Goal: Information Seeking & Learning: Learn about a topic

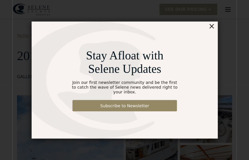
click at [227, 20] on div "×" at bounding box center [227, 17] width 8 height 11
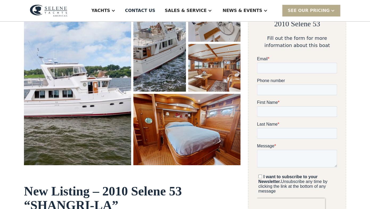
scroll to position [105, 0]
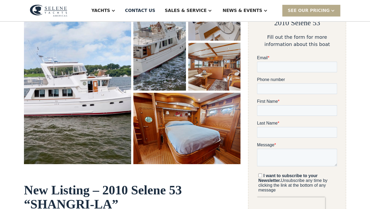
click at [88, 114] on img "open lightbox" at bounding box center [77, 78] width 107 height 171
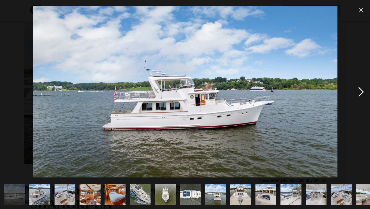
click at [249, 97] on div "next image" at bounding box center [360, 92] width 18 height 176
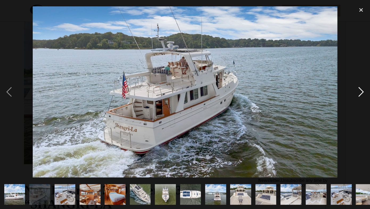
click at [249, 97] on div "next image" at bounding box center [360, 92] width 18 height 176
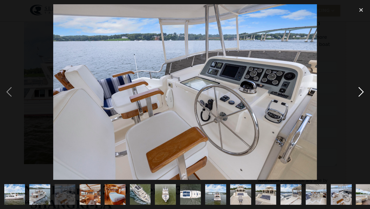
click at [249, 97] on div "next image" at bounding box center [360, 92] width 18 height 176
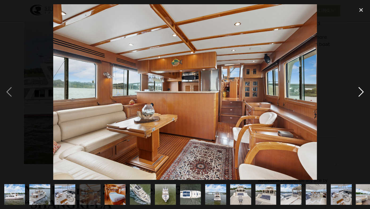
click at [249, 97] on div "next image" at bounding box center [360, 92] width 18 height 176
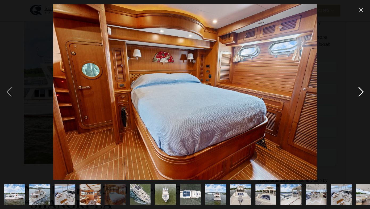
click at [249, 97] on div "next image" at bounding box center [360, 92] width 18 height 176
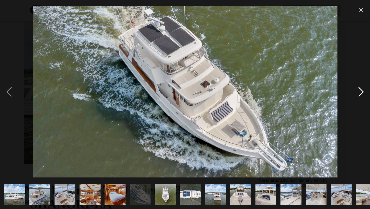
click at [249, 97] on div "next image" at bounding box center [360, 92] width 18 height 176
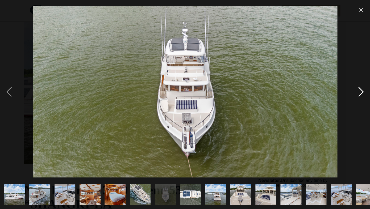
click at [249, 97] on div "next image" at bounding box center [360, 92] width 18 height 176
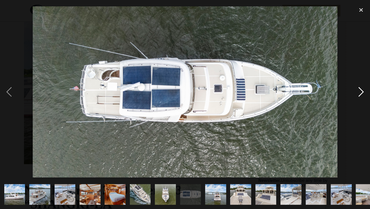
click at [249, 97] on div "next image" at bounding box center [360, 92] width 18 height 176
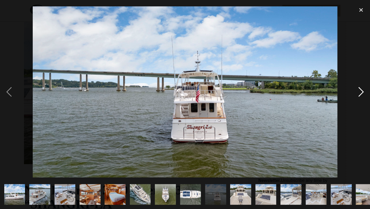
click at [249, 97] on div "next image" at bounding box center [360, 92] width 18 height 176
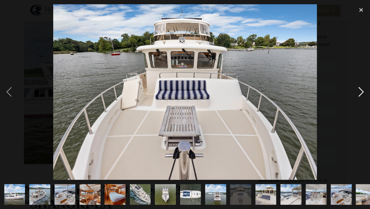
click at [249, 97] on div "next image" at bounding box center [360, 92] width 18 height 176
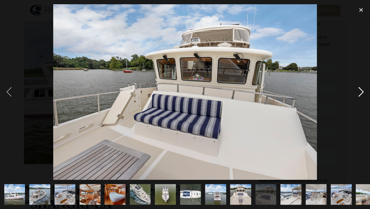
click at [249, 97] on div "next image" at bounding box center [360, 92] width 18 height 176
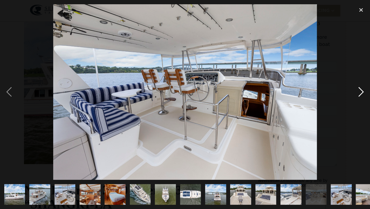
click at [249, 97] on div "next image" at bounding box center [360, 92] width 18 height 176
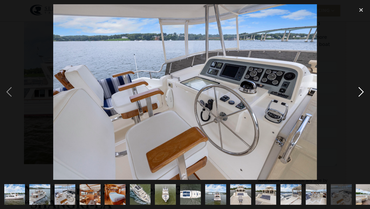
click at [249, 97] on div "next image" at bounding box center [360, 92] width 18 height 176
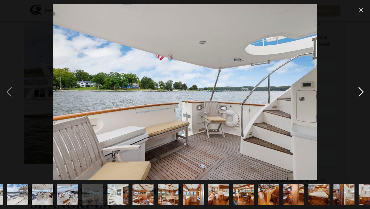
click at [249, 97] on div "next image" at bounding box center [360, 92] width 18 height 176
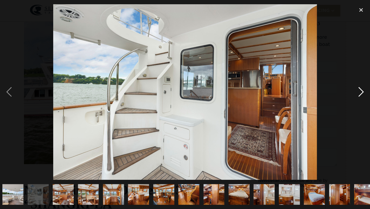
scroll to position [0, 353]
click at [249, 97] on div "next image" at bounding box center [360, 92] width 18 height 176
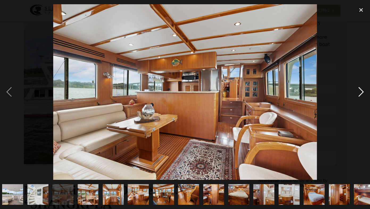
click at [249, 97] on div "next image" at bounding box center [360, 92] width 18 height 176
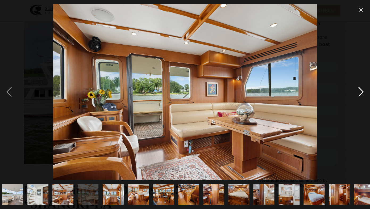
click at [249, 97] on div "next image" at bounding box center [360, 92] width 18 height 176
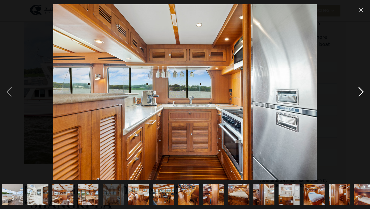
click at [249, 97] on div "next image" at bounding box center [360, 92] width 18 height 176
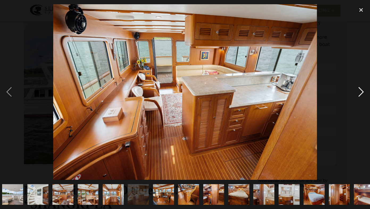
click at [249, 97] on div "next image" at bounding box center [360, 92] width 18 height 176
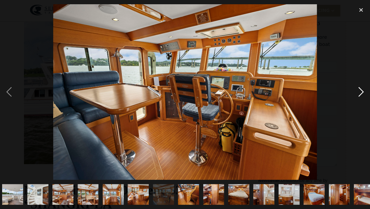
click at [249, 97] on div "next image" at bounding box center [360, 92] width 18 height 176
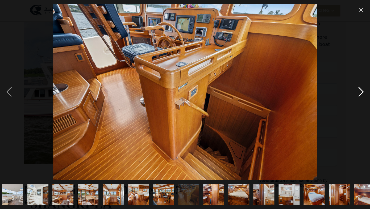
click at [249, 97] on div "next image" at bounding box center [360, 92] width 18 height 176
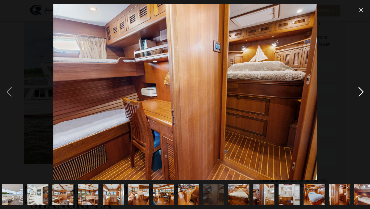
click at [249, 97] on div "next image" at bounding box center [360, 92] width 18 height 176
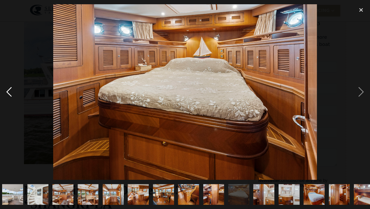
click at [7, 91] on div "previous image" at bounding box center [9, 92] width 18 height 176
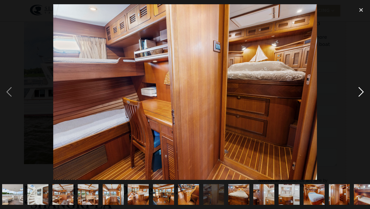
click at [249, 91] on div "next image" at bounding box center [360, 92] width 18 height 176
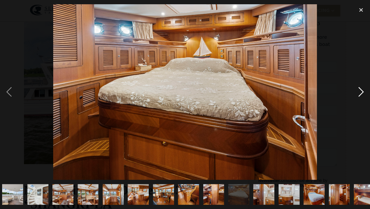
click at [249, 91] on div "next image" at bounding box center [360, 92] width 18 height 176
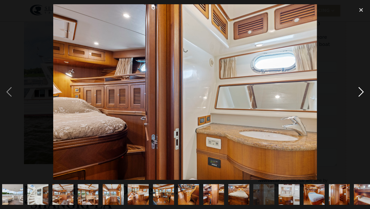
click at [249, 91] on div "next image" at bounding box center [360, 92] width 18 height 176
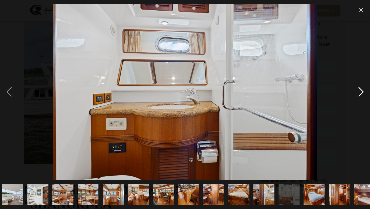
click at [249, 91] on div "next image" at bounding box center [360, 92] width 18 height 176
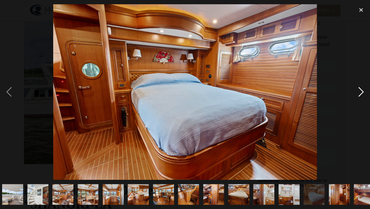
click at [249, 91] on div "next image" at bounding box center [360, 92] width 18 height 176
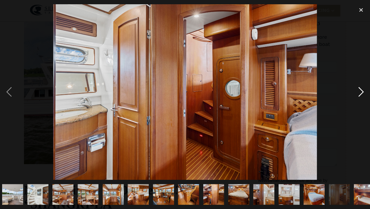
click at [249, 91] on div "next image" at bounding box center [360, 92] width 18 height 176
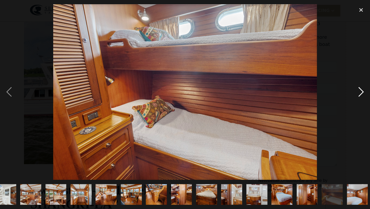
scroll to position [0, 387]
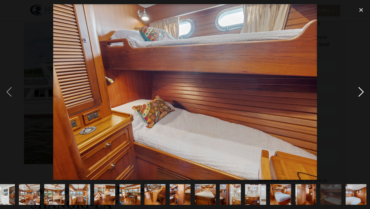
click at [249, 91] on div "next image" at bounding box center [360, 92] width 18 height 176
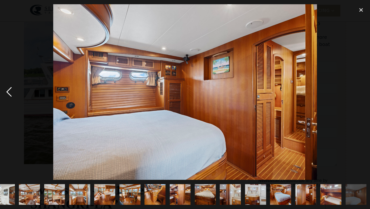
click at [11, 93] on div "previous image" at bounding box center [9, 92] width 18 height 176
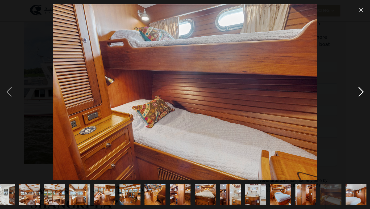
click at [249, 96] on div "next image" at bounding box center [360, 92] width 18 height 176
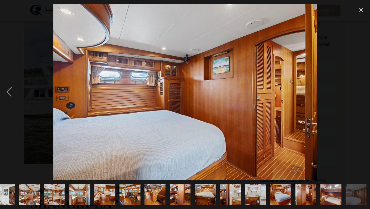
click at [249, 97] on div "next image" at bounding box center [360, 92] width 18 height 176
click at [249, 11] on div "close lightbox" at bounding box center [360, 10] width 18 height 12
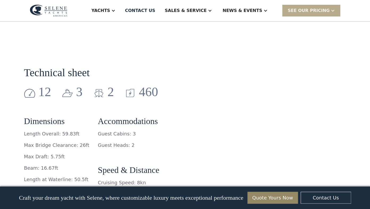
scroll to position [746, 0]
